Goal: Find specific page/section: Find specific page/section

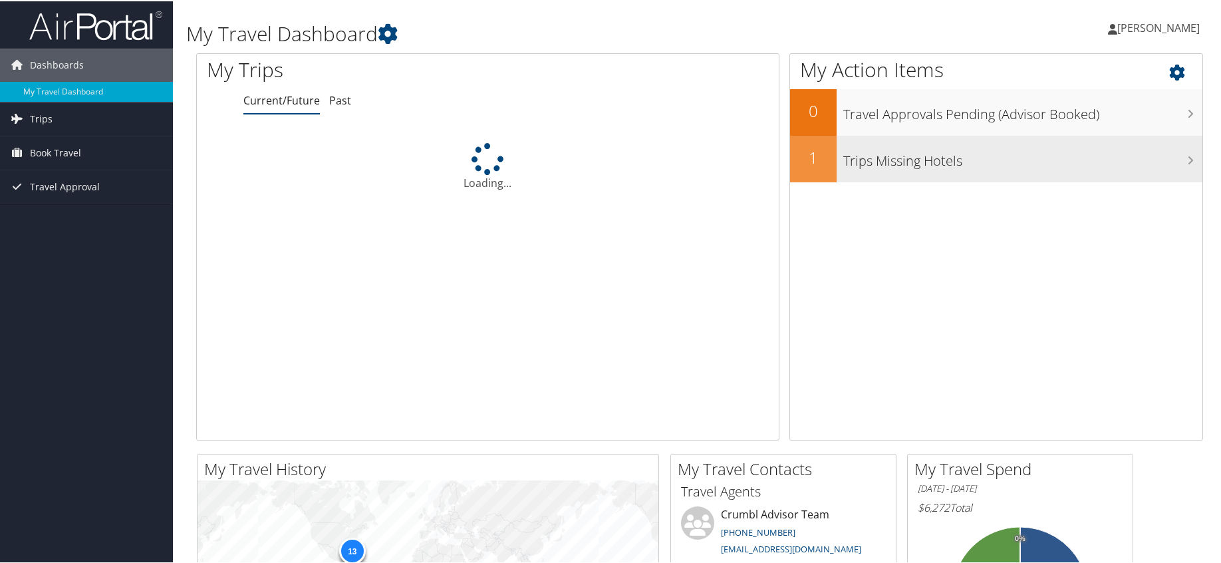
click at [929, 171] on div "Trips Missing Hotels" at bounding box center [1020, 157] width 366 height 47
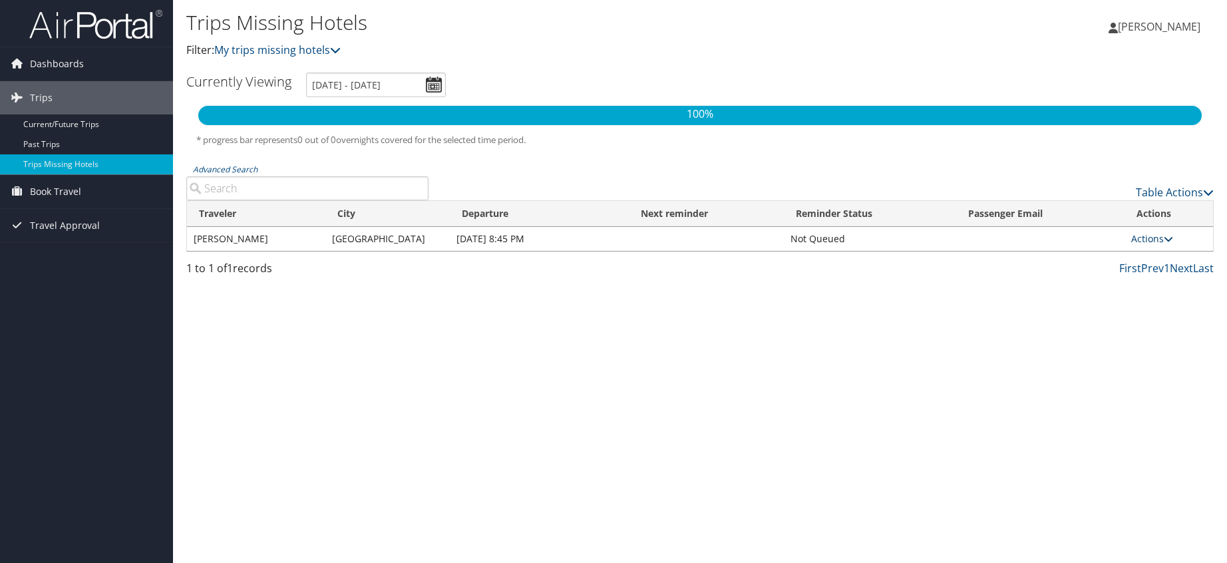
click at [1142, 243] on link "Actions" at bounding box center [1152, 238] width 42 height 13
click at [1133, 277] on link "View Itinerary" at bounding box center [1125, 280] width 92 height 23
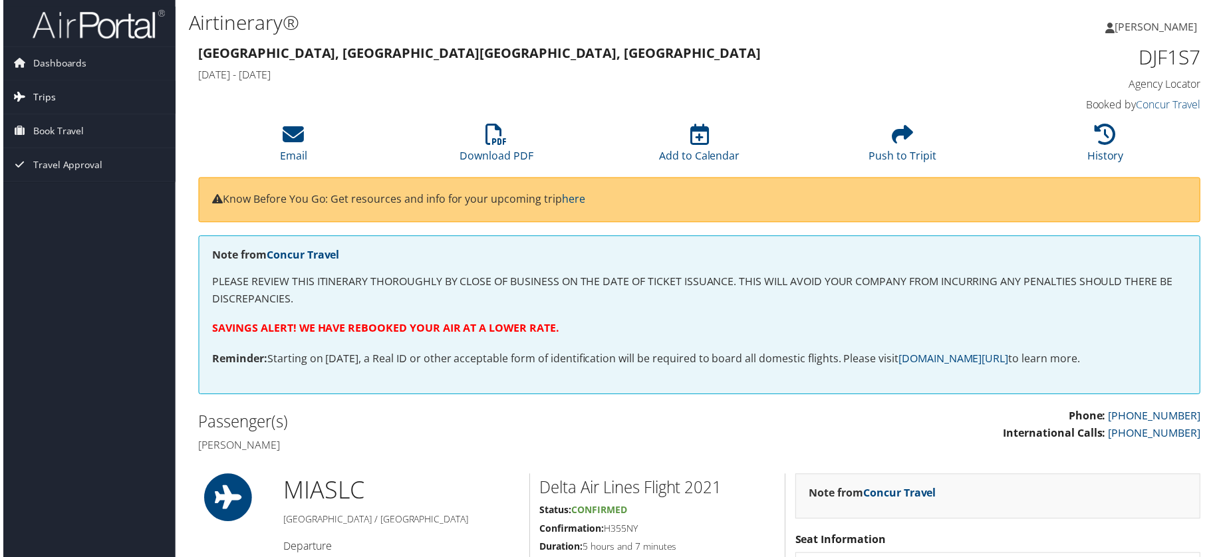
click at [71, 100] on link "Trips" at bounding box center [86, 97] width 173 height 33
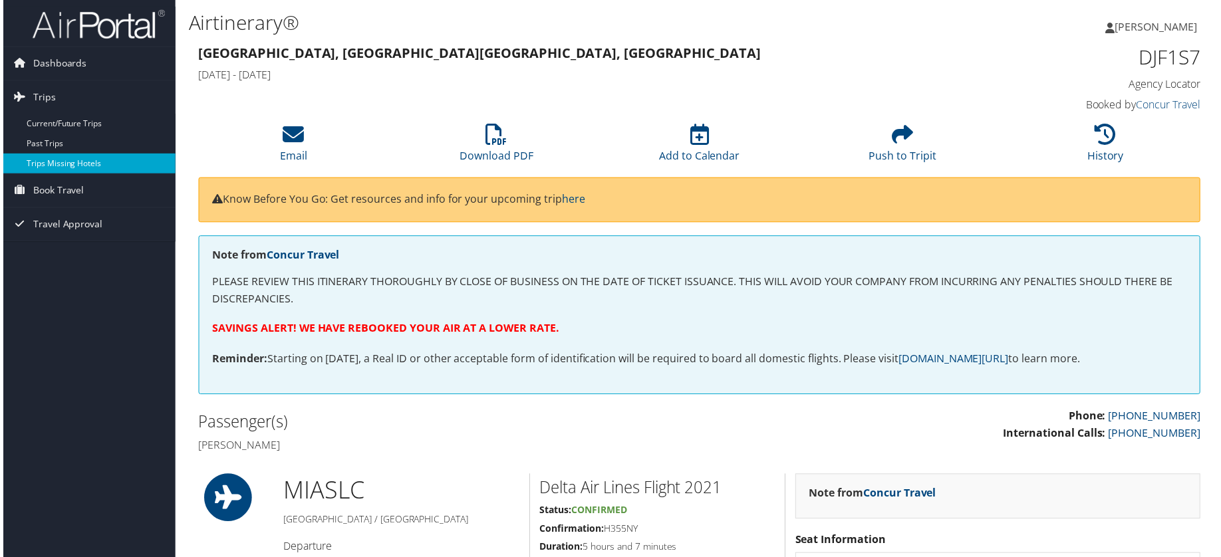
click at [82, 160] on link "Trips Missing Hotels" at bounding box center [86, 164] width 173 height 20
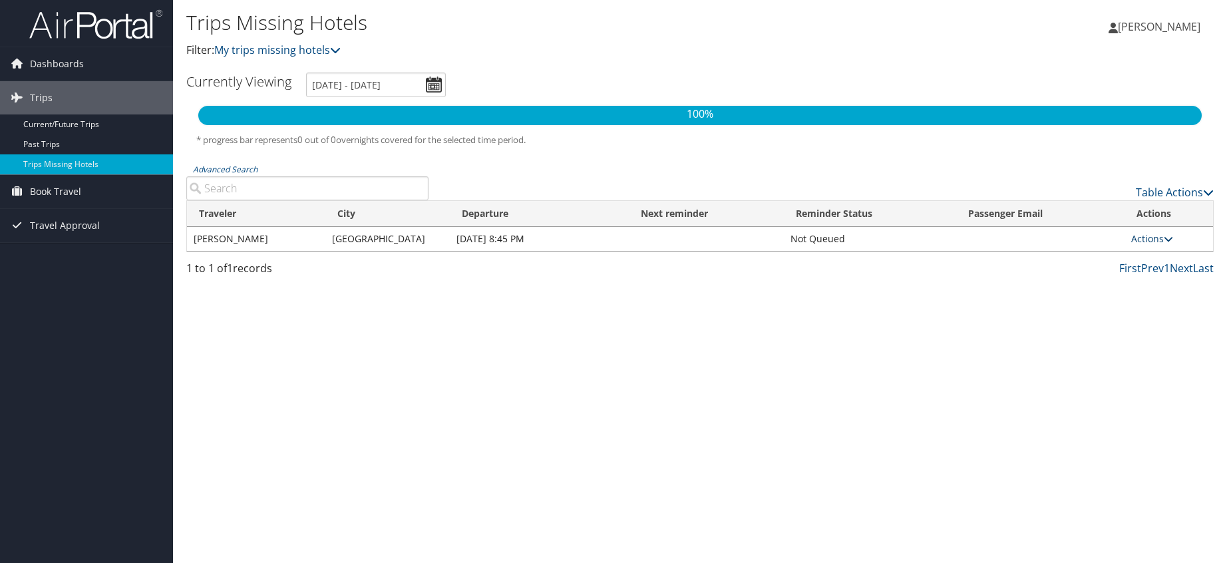
click at [1161, 240] on link "Actions" at bounding box center [1152, 238] width 42 height 13
click at [1134, 283] on link "View Itinerary" at bounding box center [1125, 280] width 92 height 23
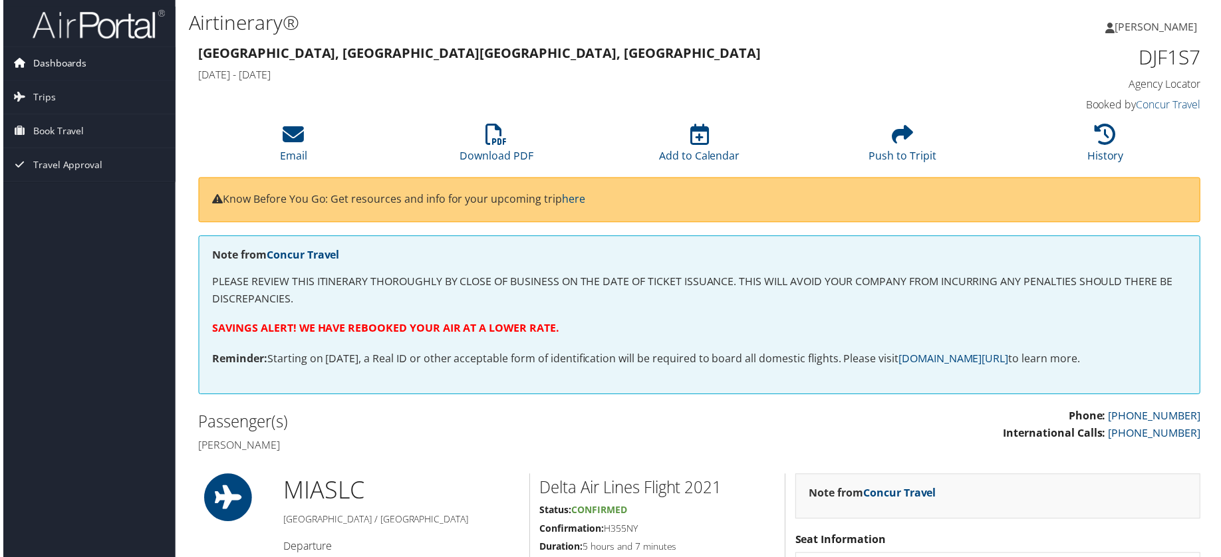
click at [61, 59] on span "Dashboards" at bounding box center [57, 63] width 54 height 33
click at [65, 154] on span "Book Travel" at bounding box center [55, 151] width 51 height 33
click at [71, 249] on span "Travel Approval" at bounding box center [65, 245] width 70 height 33
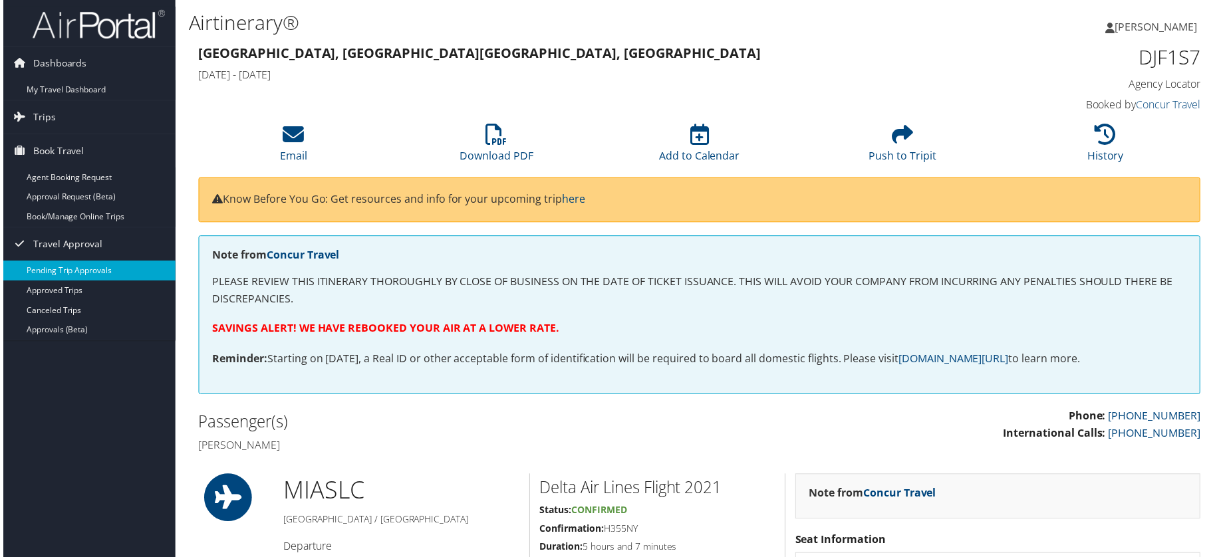
click at [88, 275] on link "Pending Trip Approvals" at bounding box center [86, 272] width 173 height 20
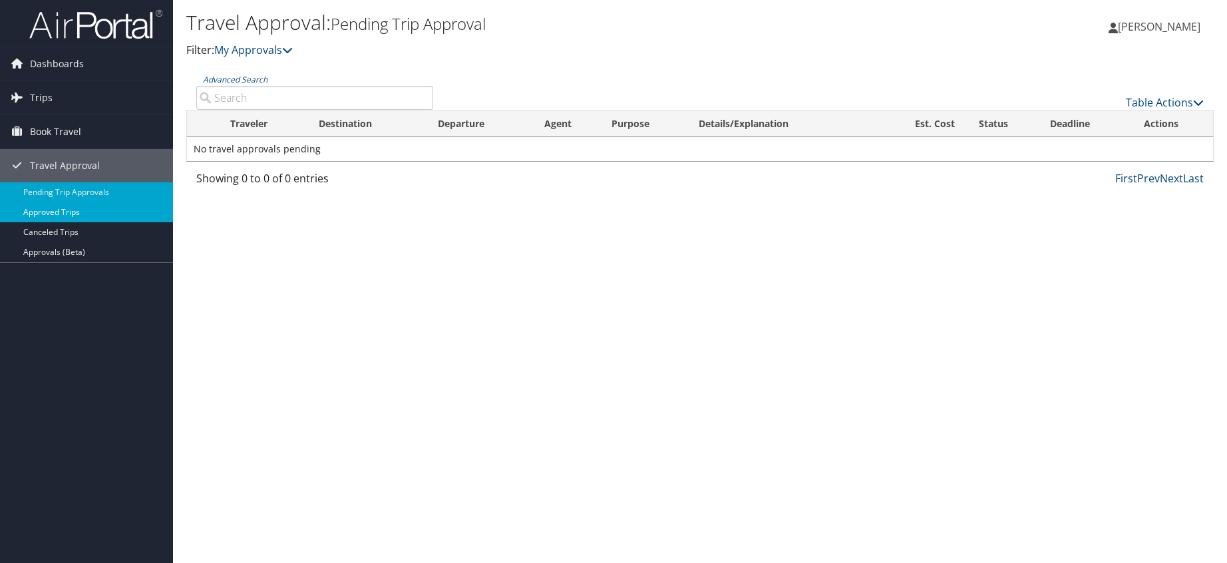
click at [109, 217] on link "Approved Trips" at bounding box center [86, 212] width 173 height 20
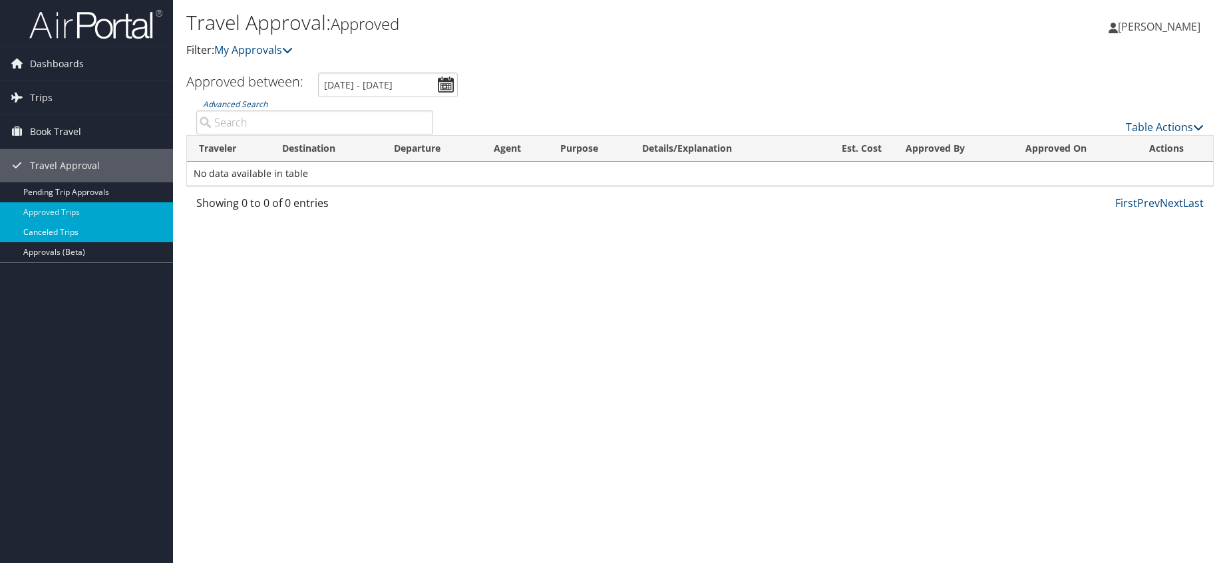
click at [124, 230] on link "Canceled Trips" at bounding box center [86, 232] width 173 height 20
click at [84, 100] on link "Trips" at bounding box center [86, 97] width 173 height 33
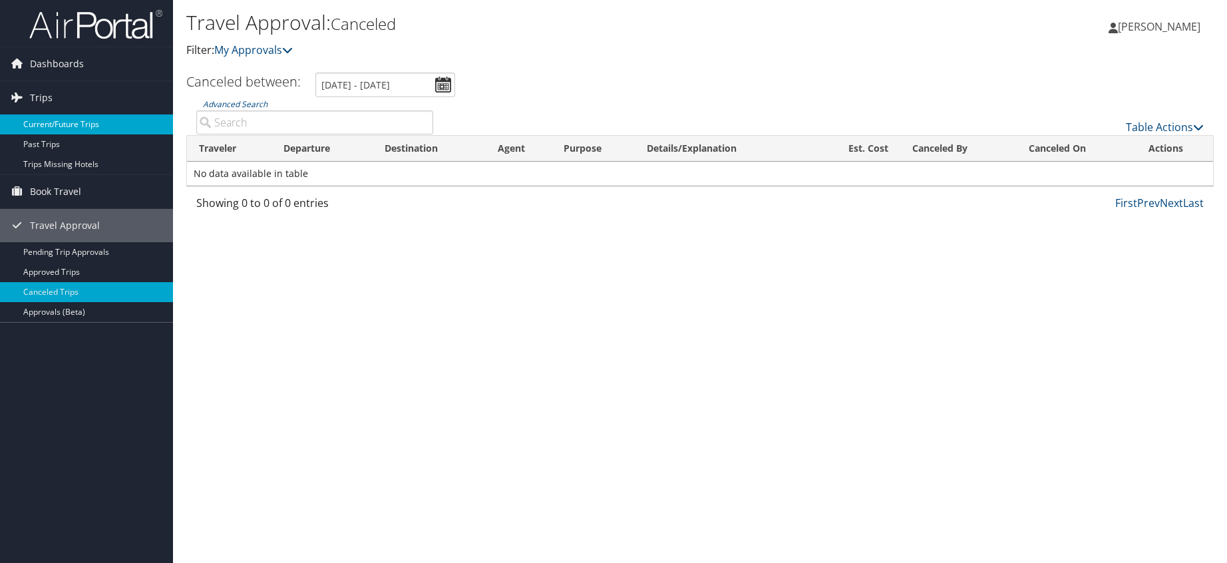
click at [98, 124] on link "Current/Future Trips" at bounding box center [86, 124] width 173 height 20
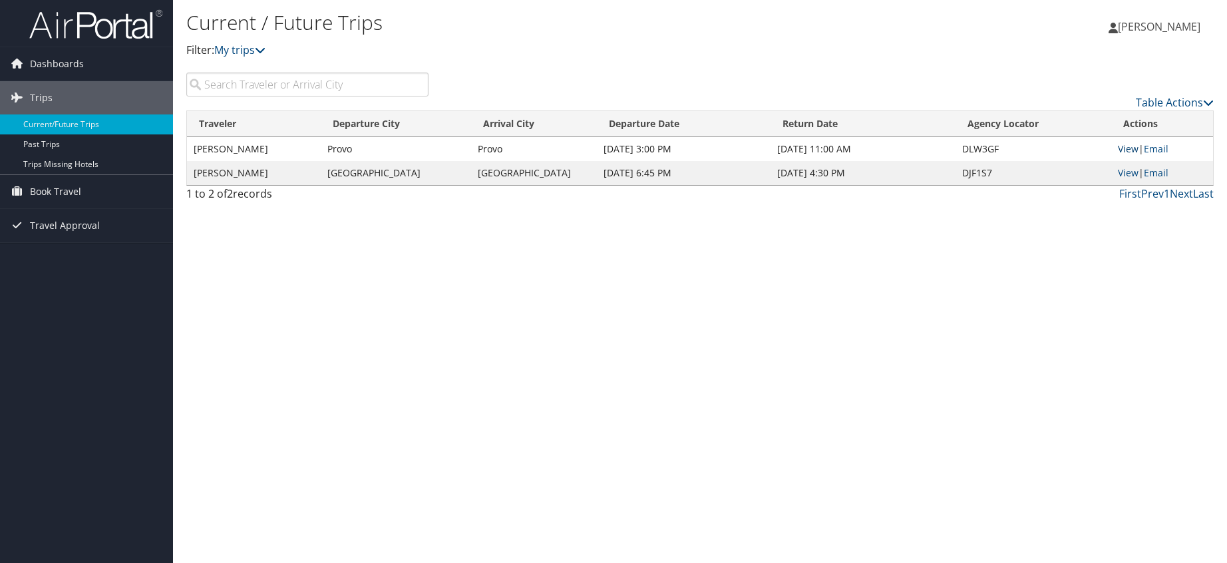
click at [1125, 154] on link "View" at bounding box center [1128, 148] width 21 height 13
